Goal: Find specific page/section: Find specific page/section

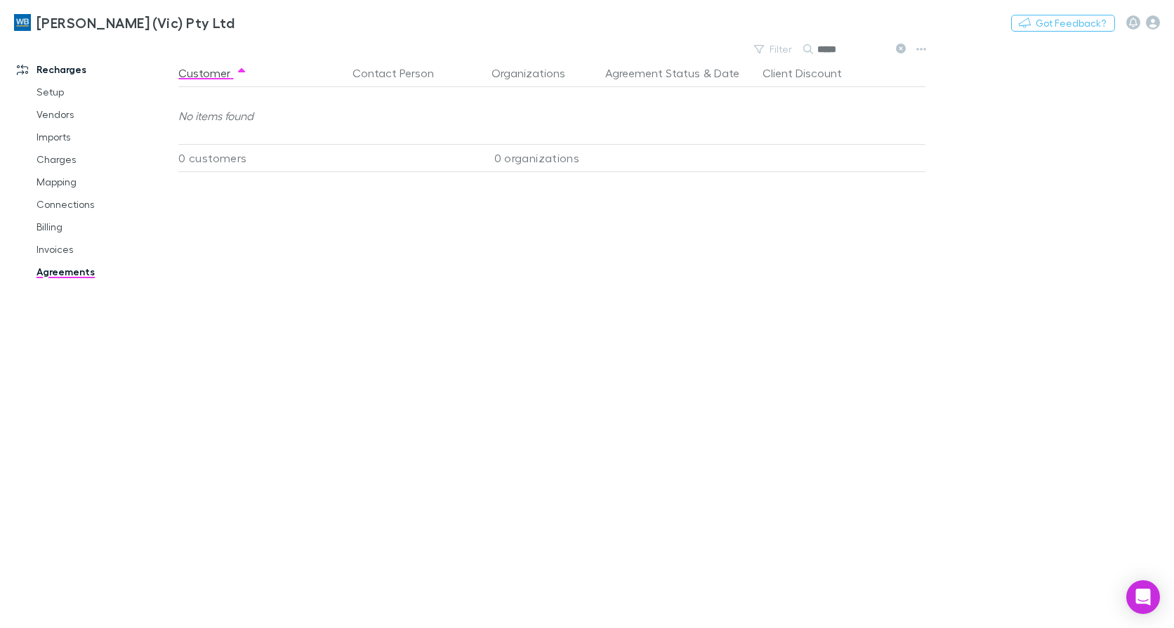
drag, startPoint x: 879, startPoint y: 43, endPoint x: 714, endPoint y: 44, distance: 165.0
click at [714, 44] on div "[PERSON_NAME] (Vic) Pty Ltd Nothing Got Feedback? Recharges Setup Vendors Impor…" at bounding box center [587, 314] width 1174 height 628
type input "*"
type input "****"
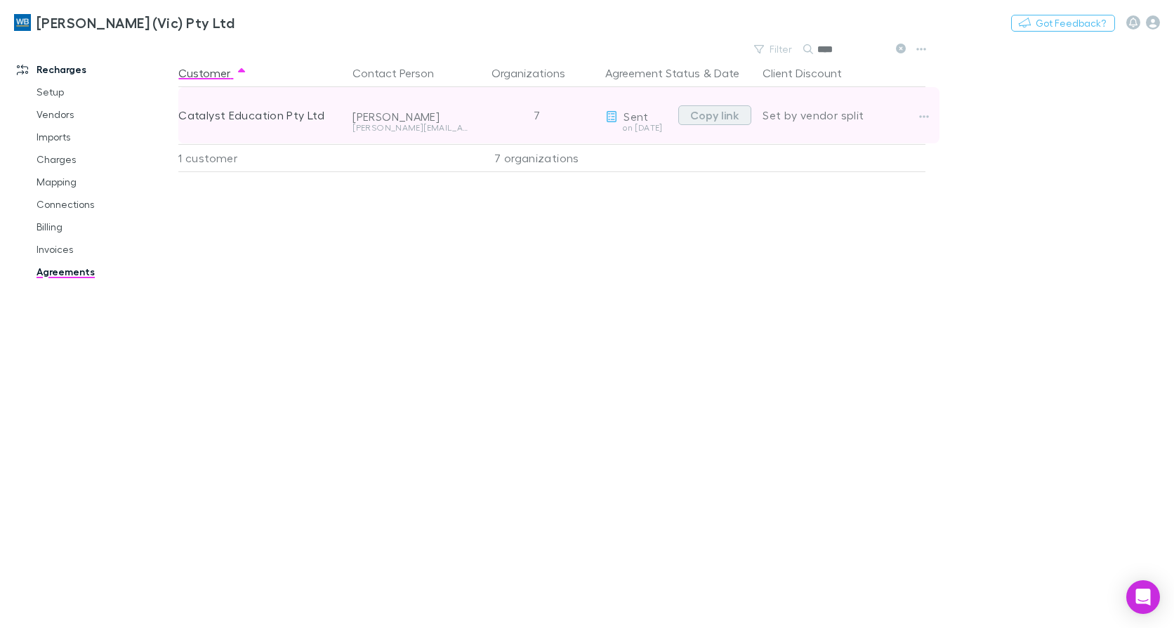
drag, startPoint x: 713, startPoint y: 110, endPoint x: 679, endPoint y: 117, distance: 35.1
click at [713, 109] on button "Copy link" at bounding box center [714, 115] width 73 height 20
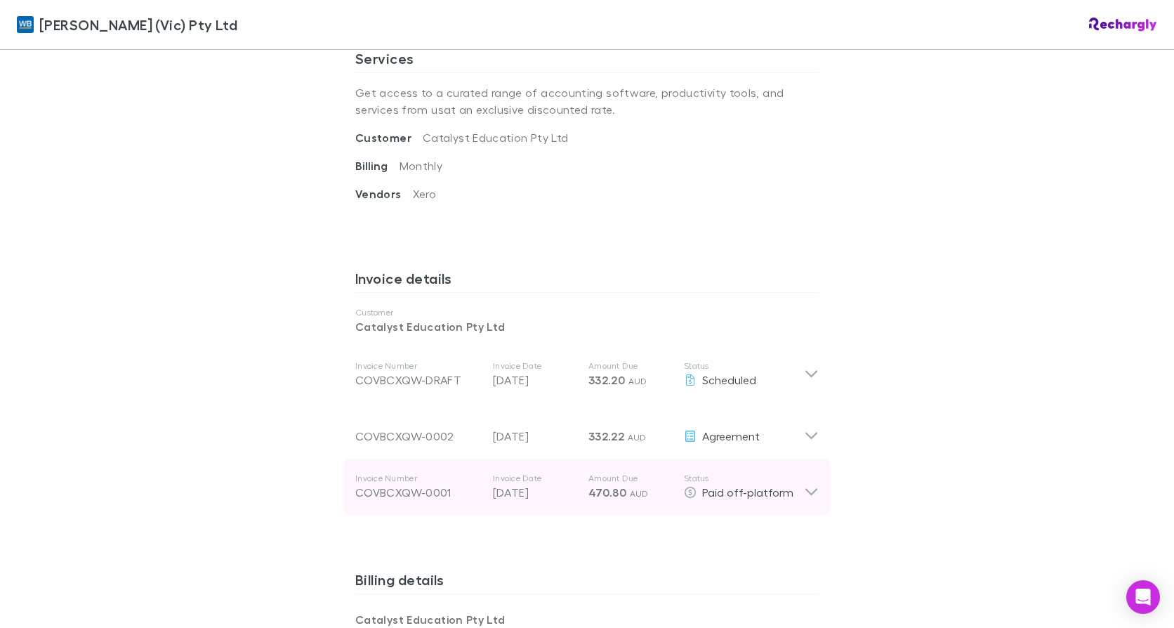
scroll to position [562, 0]
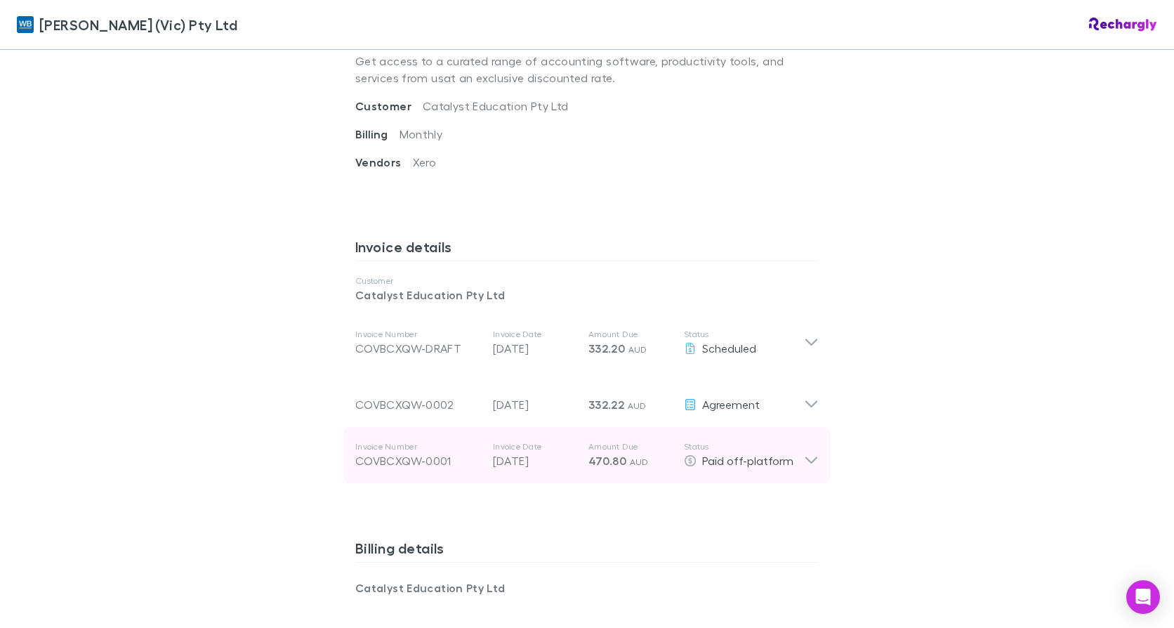
click at [812, 462] on icon at bounding box center [811, 455] width 15 height 28
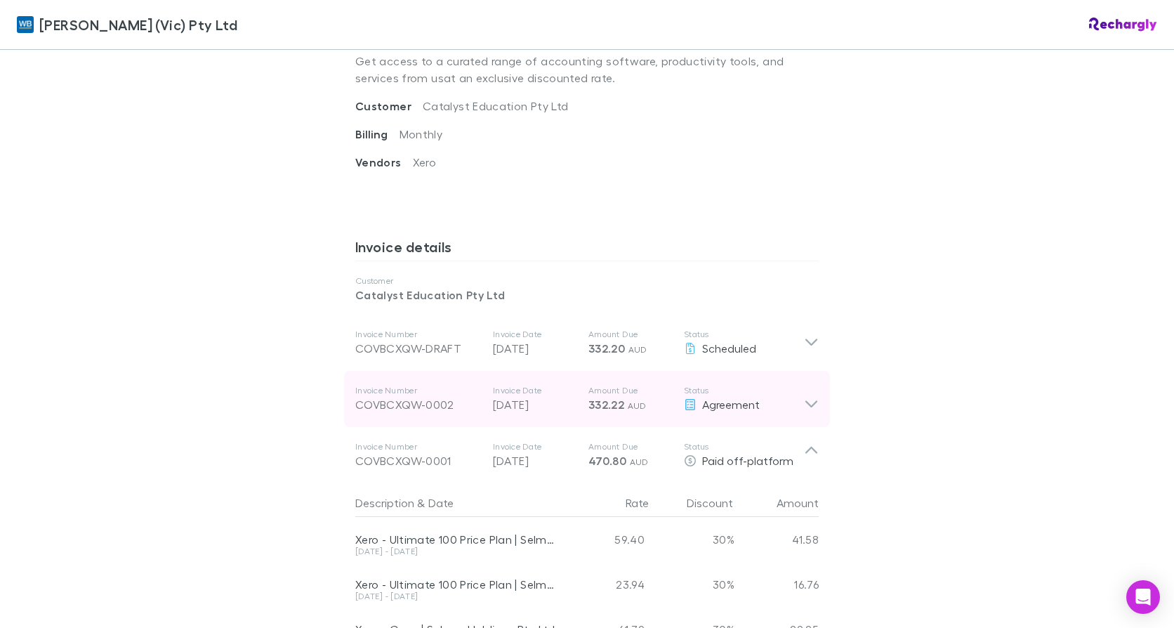
click at [812, 405] on icon at bounding box center [811, 399] width 15 height 28
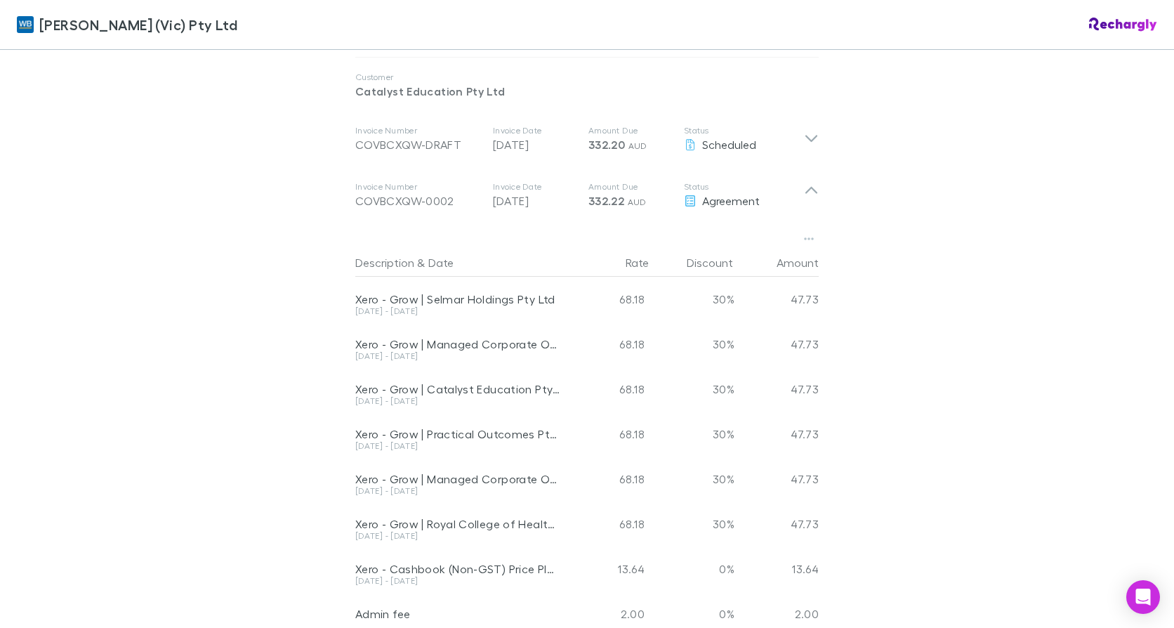
scroll to position [702, 0]
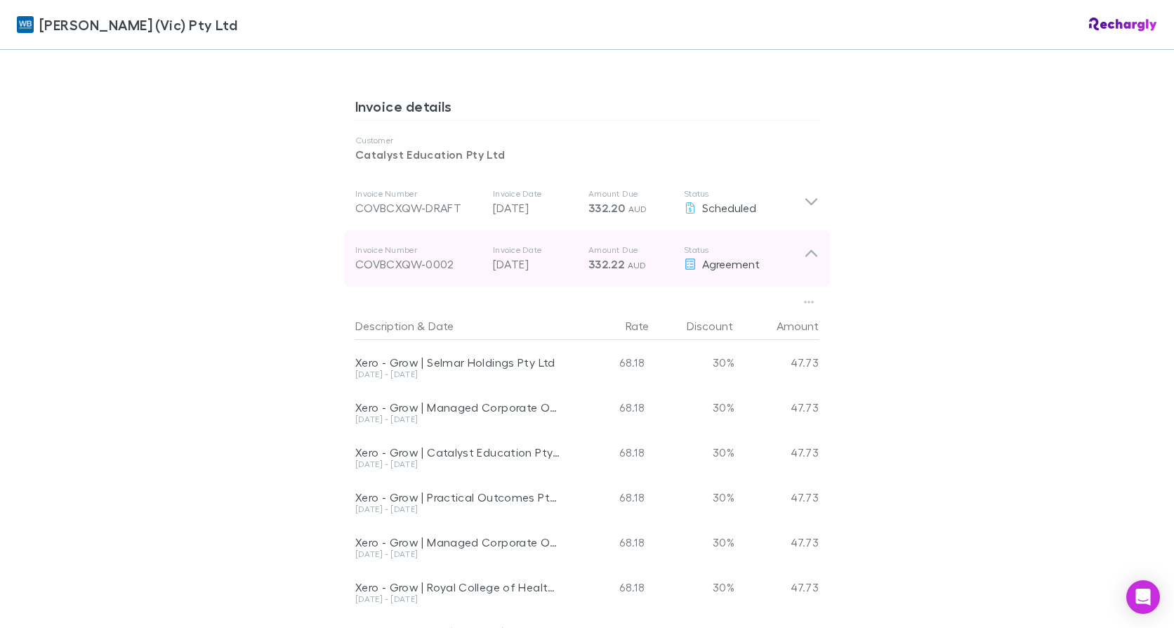
click at [808, 252] on icon at bounding box center [811, 253] width 12 height 7
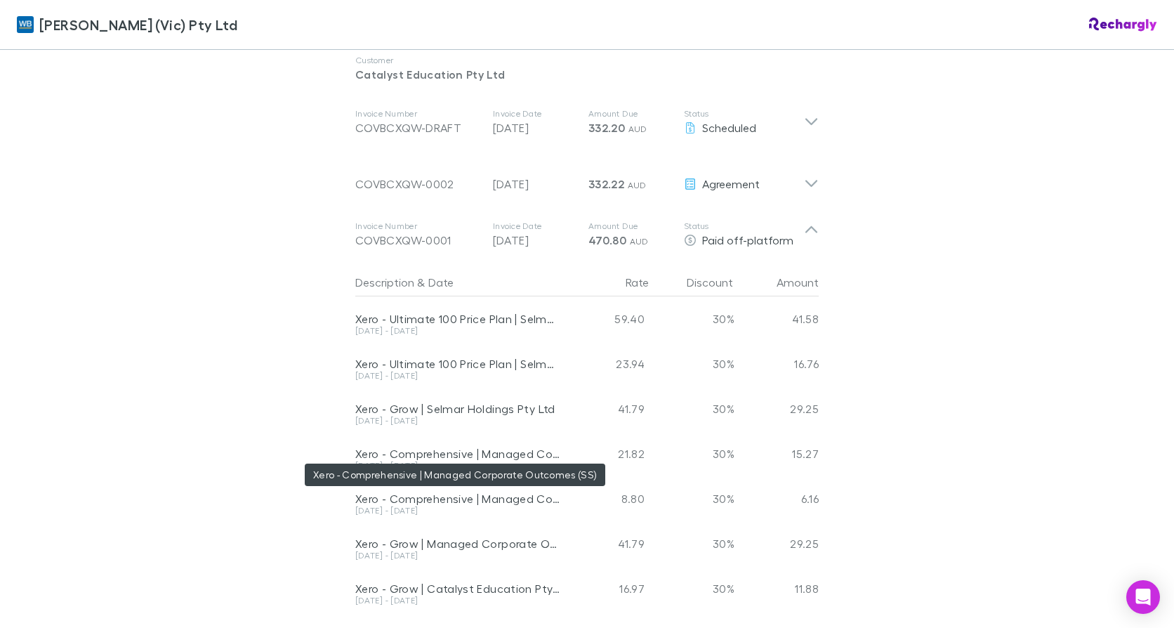
scroll to position [913, 0]
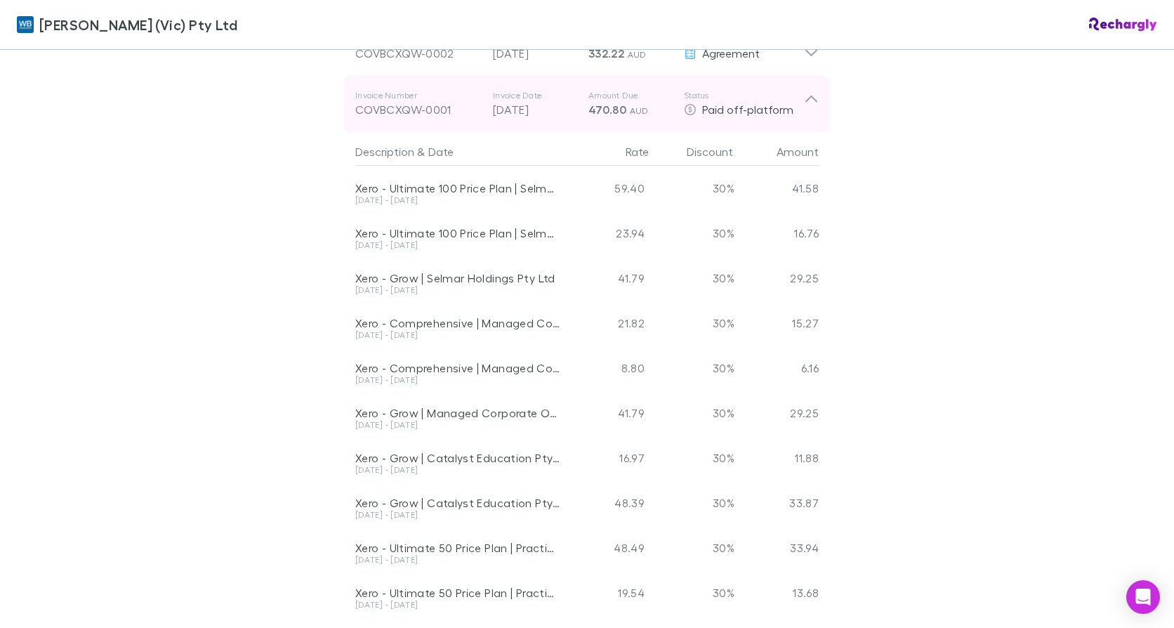
click at [804, 95] on icon at bounding box center [811, 104] width 15 height 28
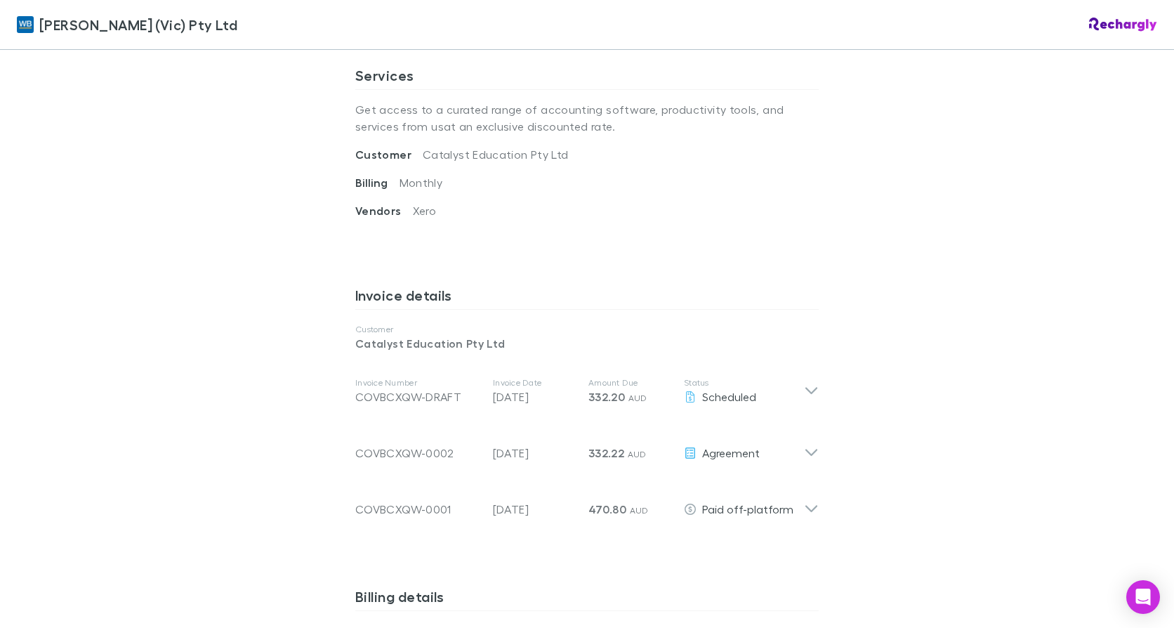
scroll to position [724, 0]
